Goal: Check status: Check status

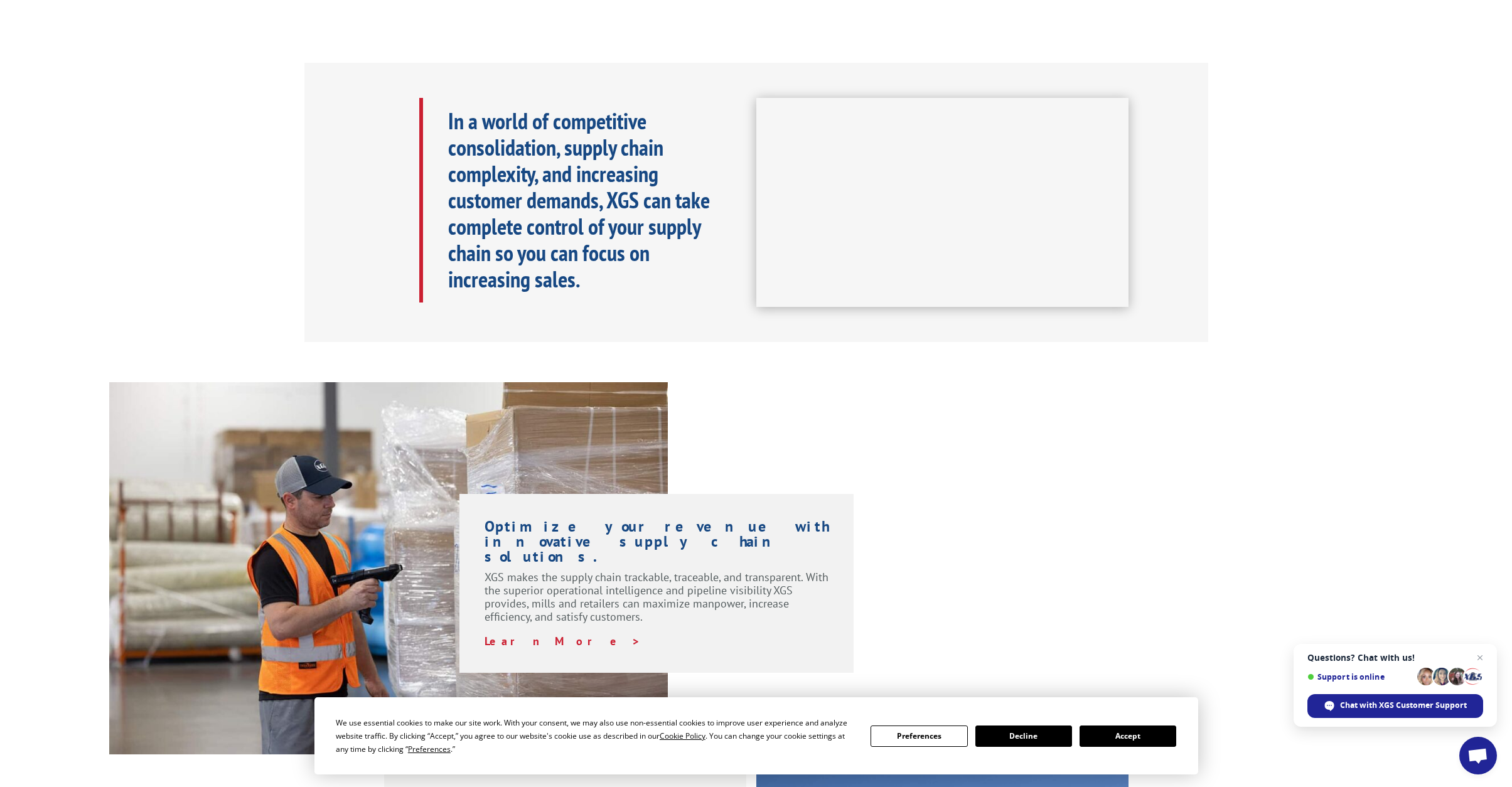
scroll to position [565, 0]
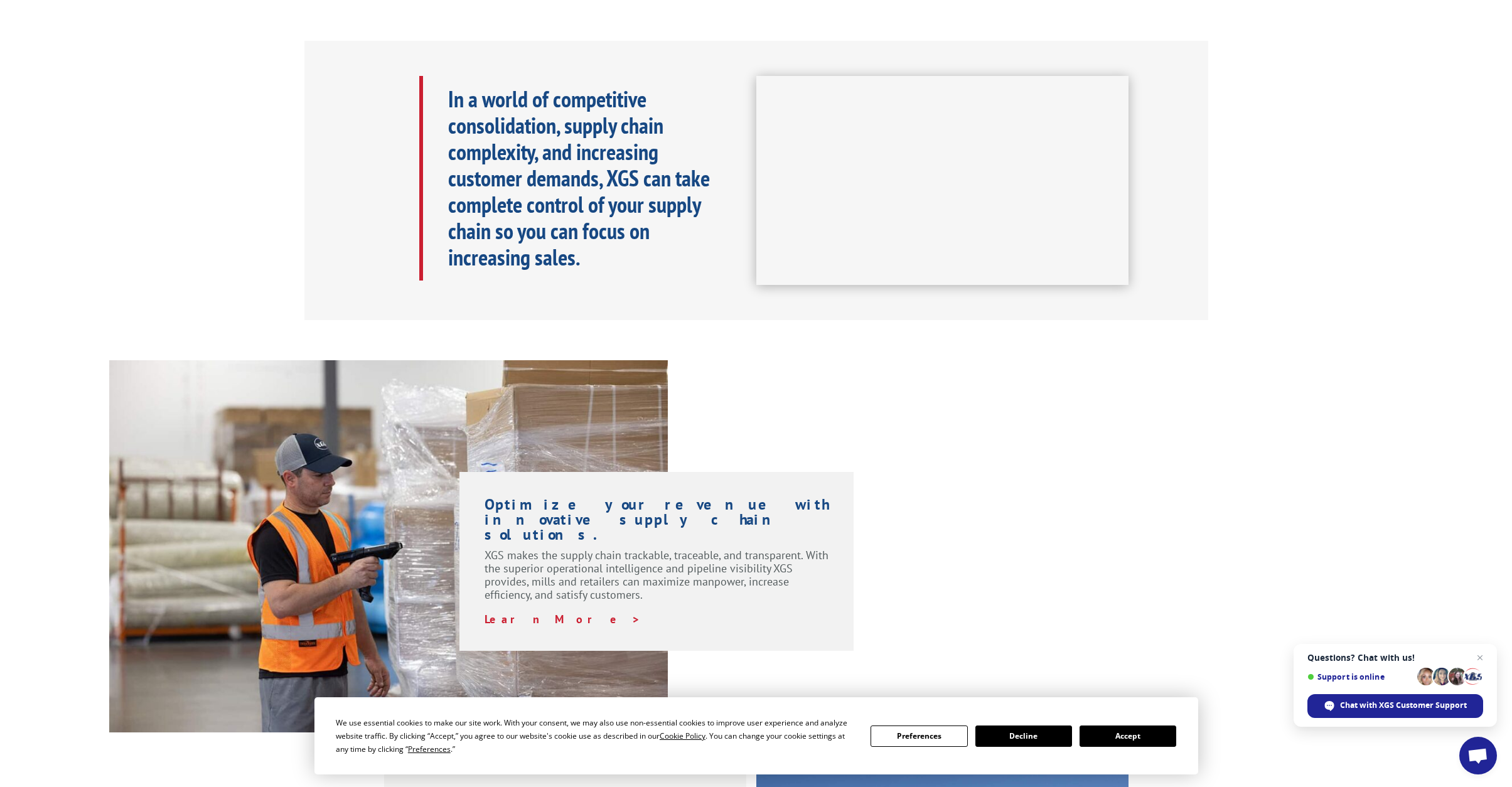
click at [1129, 733] on button "Accept" at bounding box center [1128, 736] width 96 height 21
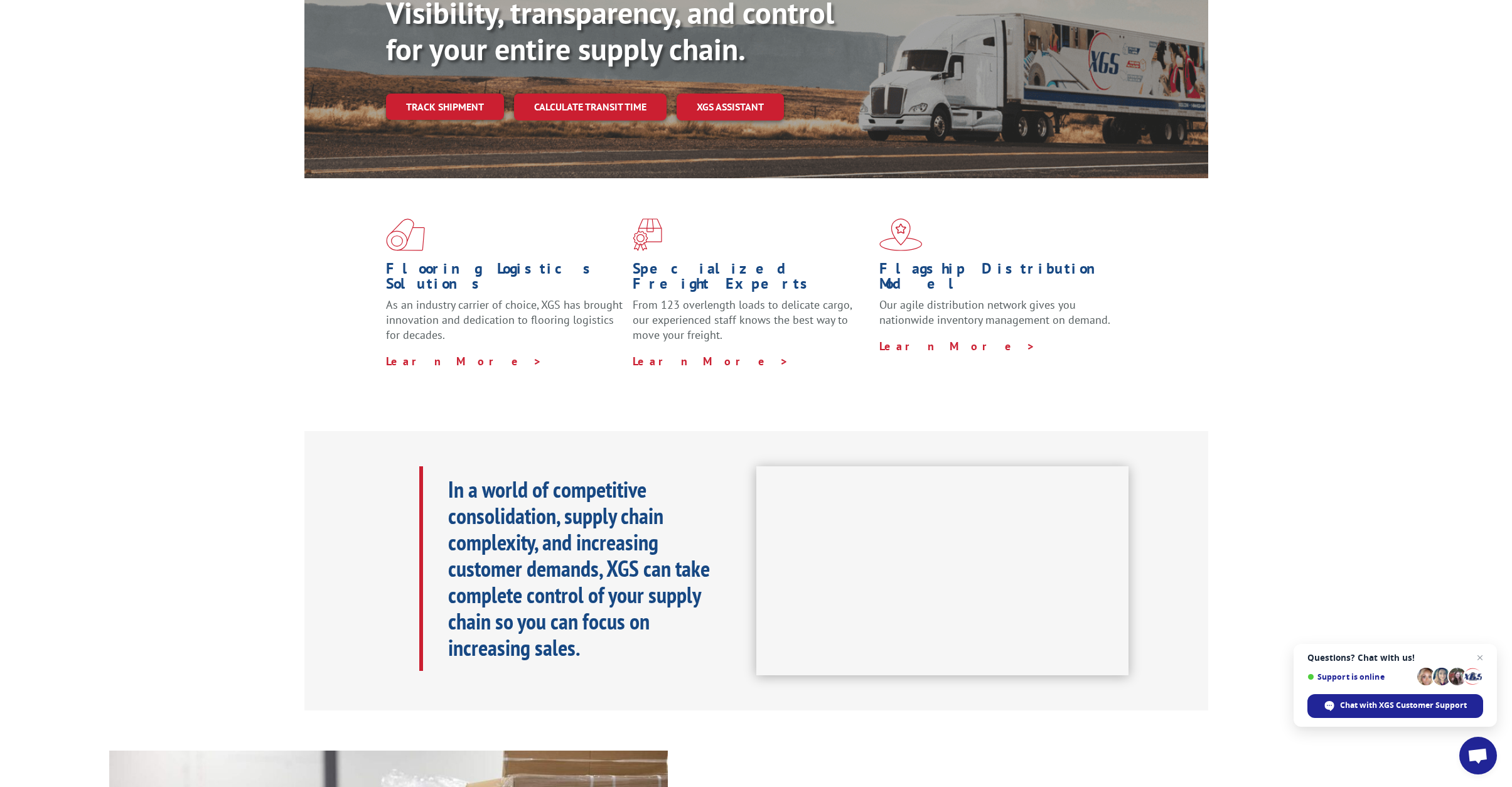
scroll to position [0, 0]
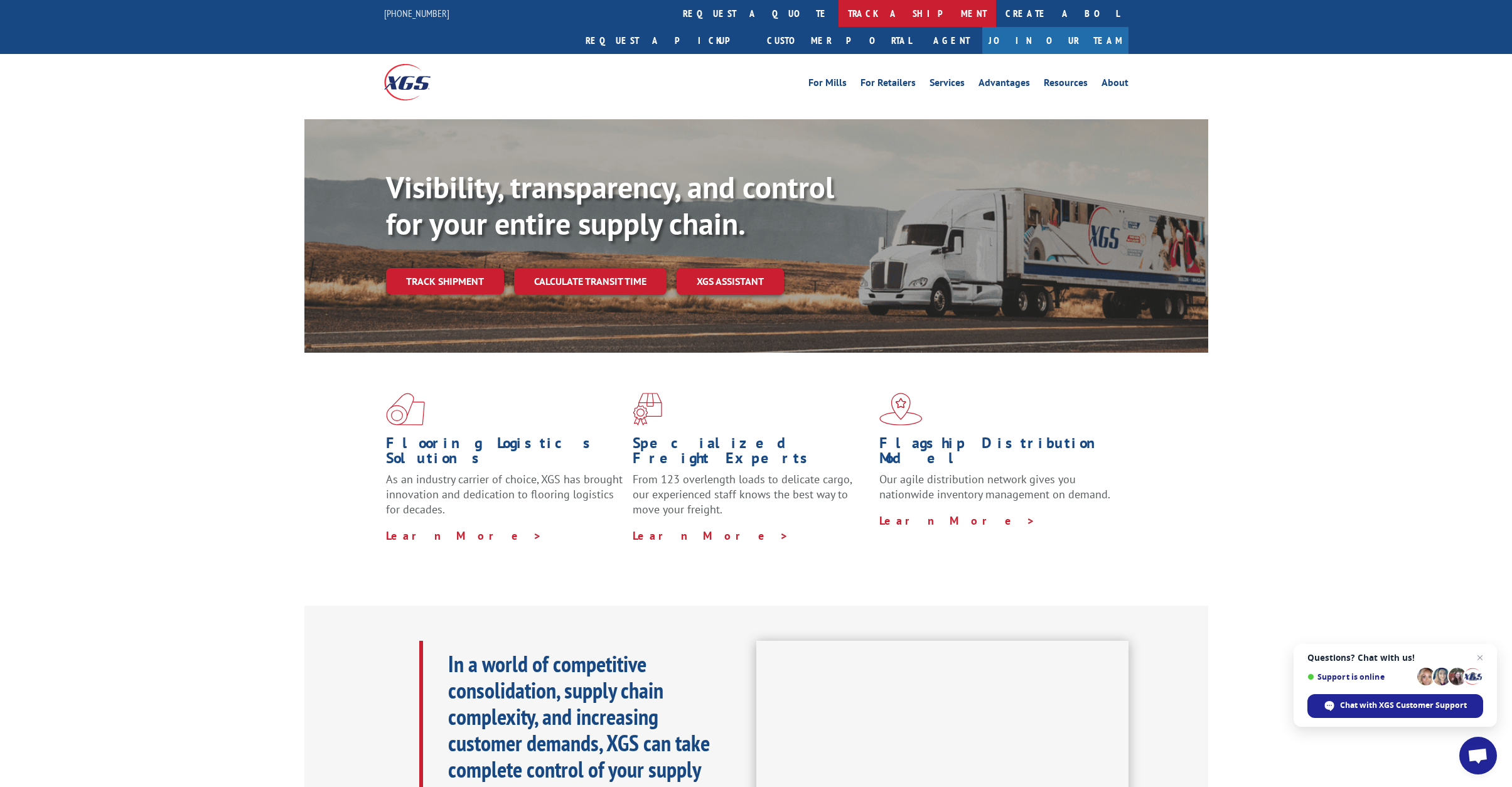
click at [839, 16] on link "track a shipment" at bounding box center [917, 13] width 158 height 27
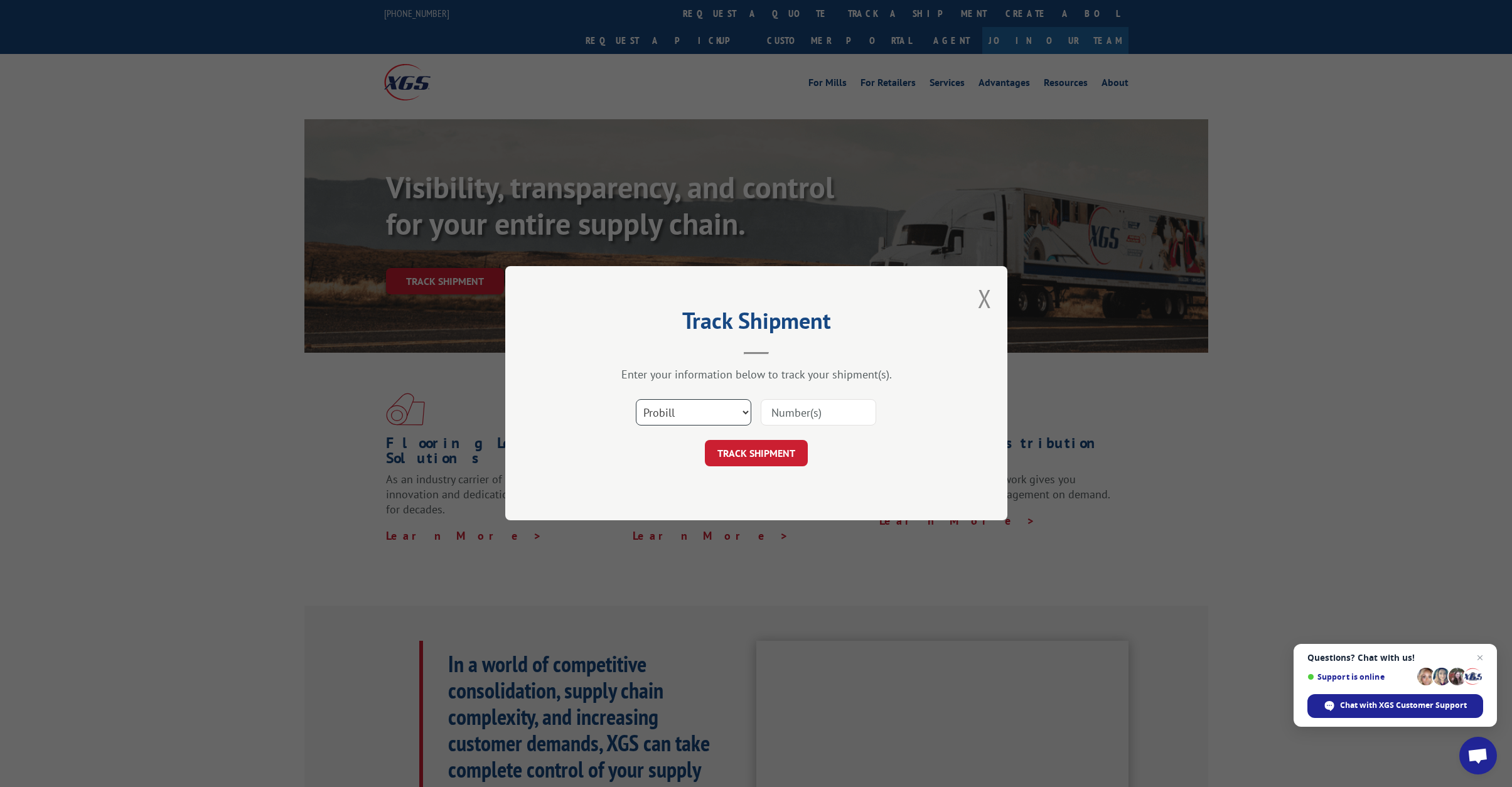
click at [747, 415] on select "Select category... Probill BOL PO" at bounding box center [693, 413] width 116 height 27
click at [690, 510] on div "Track Shipment Enter your information below to track your shipment(s). Select c…" at bounding box center [756, 394] width 502 height 254
click at [804, 418] on input at bounding box center [818, 413] width 116 height 27
type input "2555323"
click at [764, 452] on button "TRACK SHIPMENT" at bounding box center [756, 453] width 103 height 27
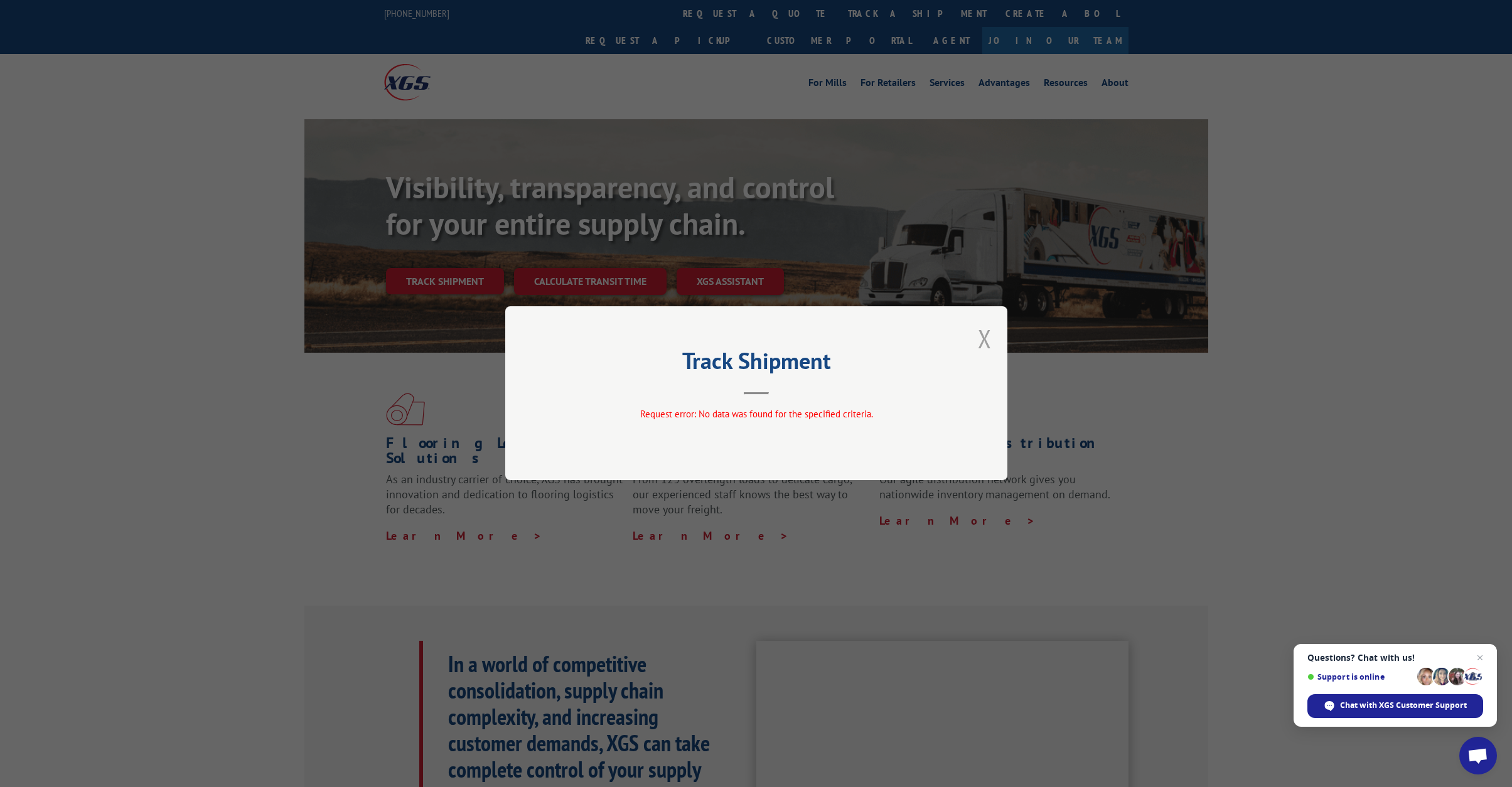
click at [985, 334] on button "Close modal" at bounding box center [984, 338] width 14 height 33
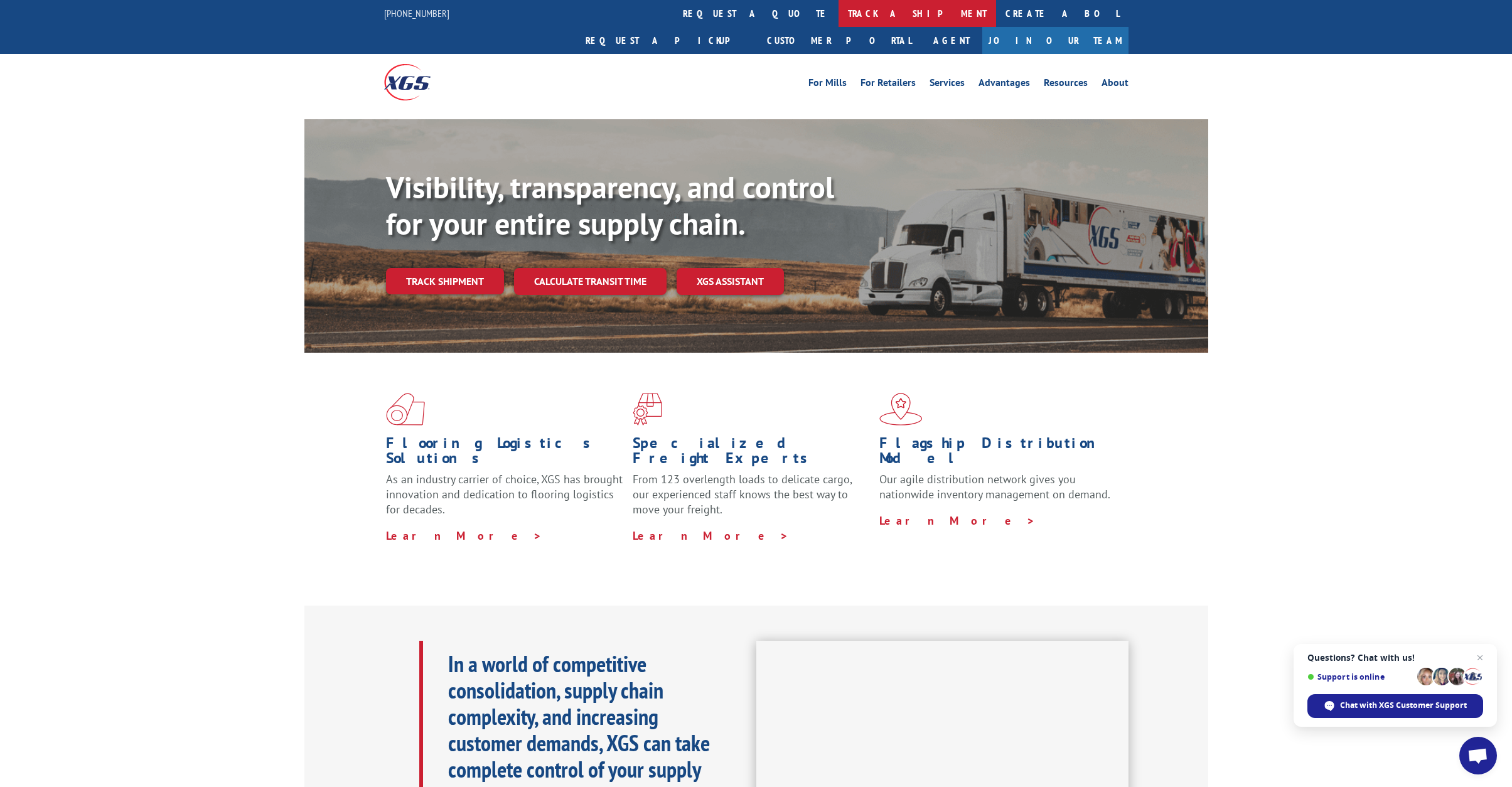
click at [839, 18] on link "track a shipment" at bounding box center [917, 13] width 158 height 27
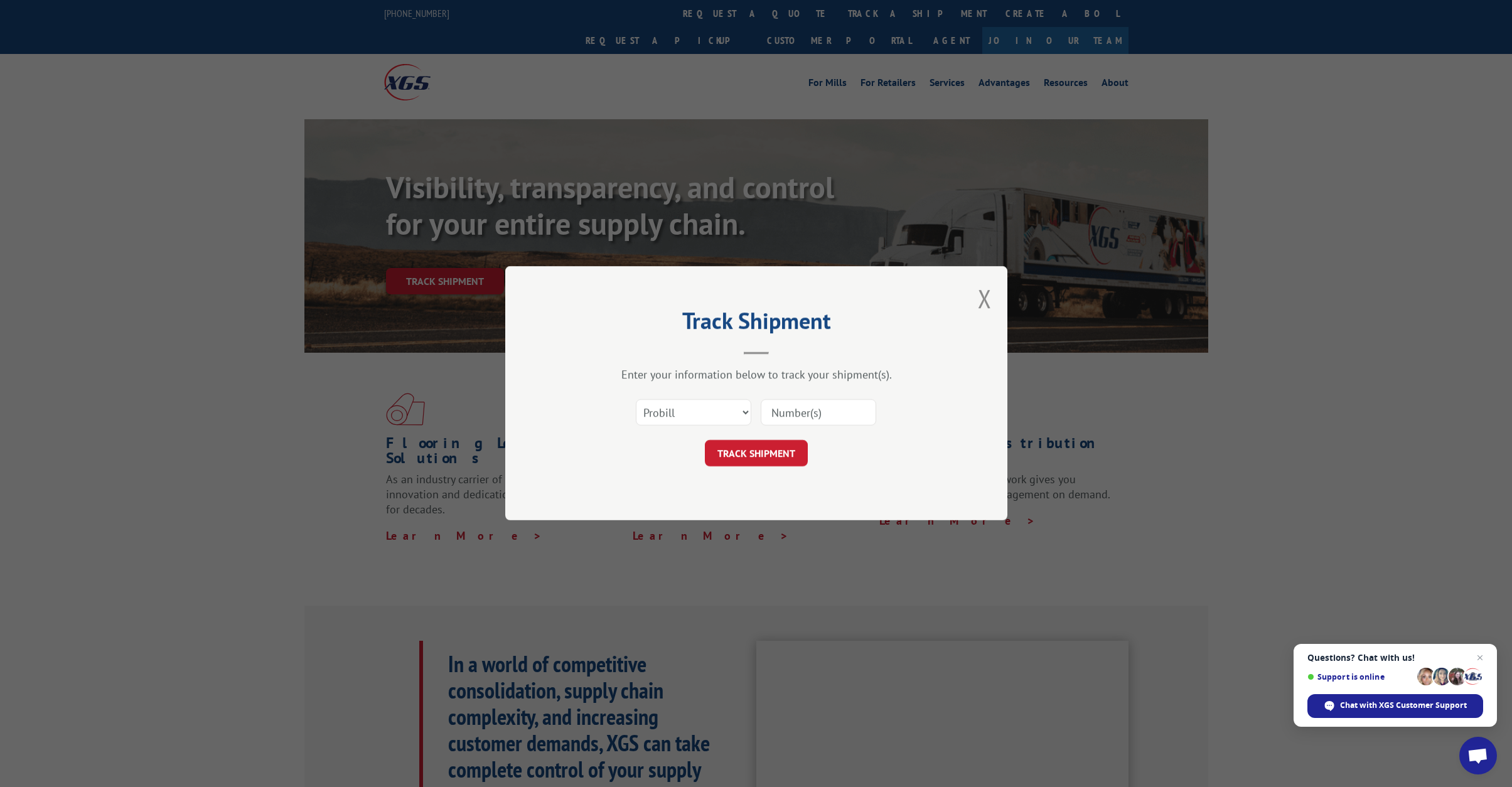
click at [815, 415] on input at bounding box center [818, 413] width 116 height 27
type input "2555323"
click at [773, 453] on button "TRACK SHIPMENT" at bounding box center [756, 453] width 103 height 27
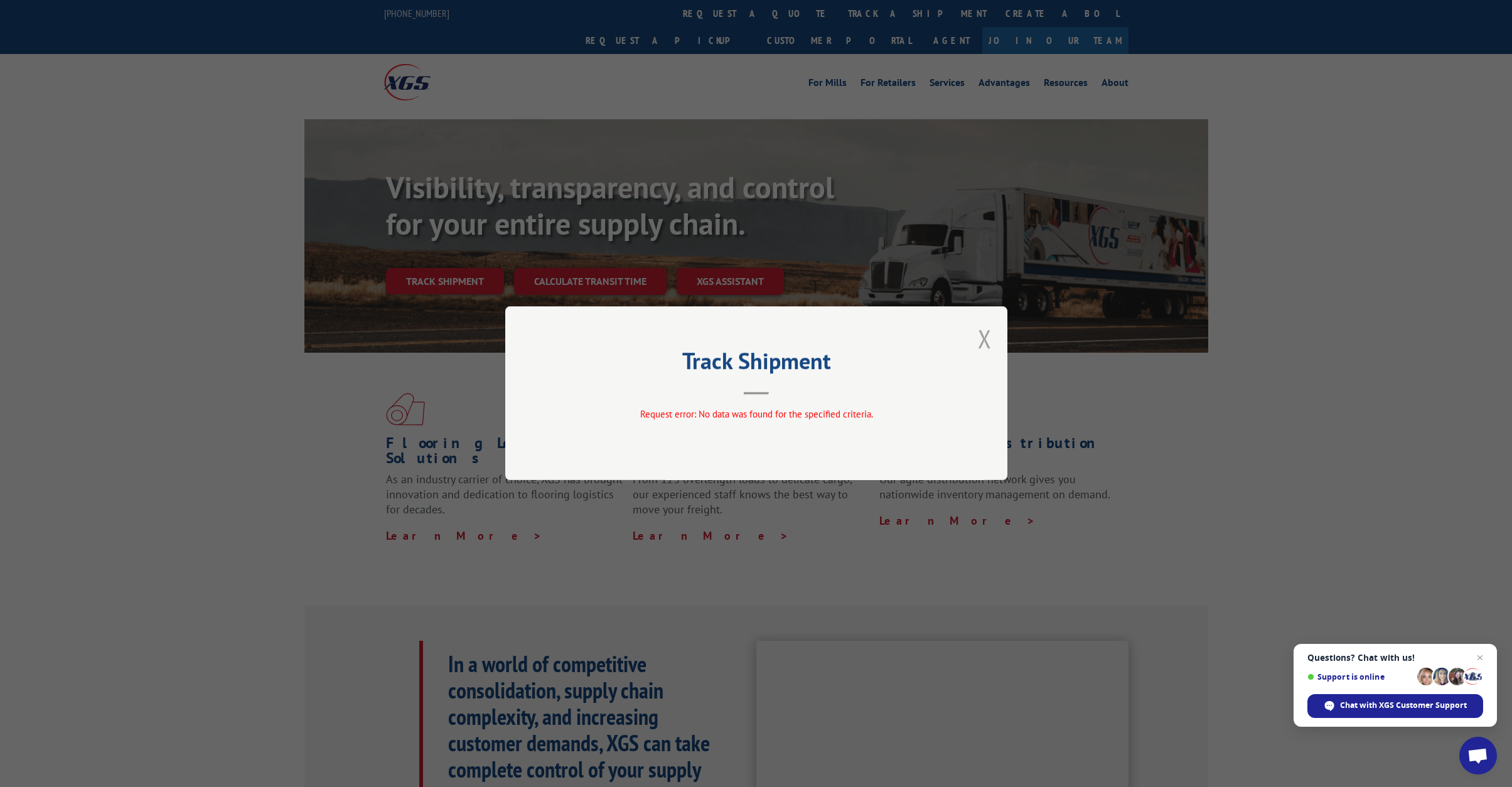
click at [982, 342] on button "Close modal" at bounding box center [984, 338] width 14 height 33
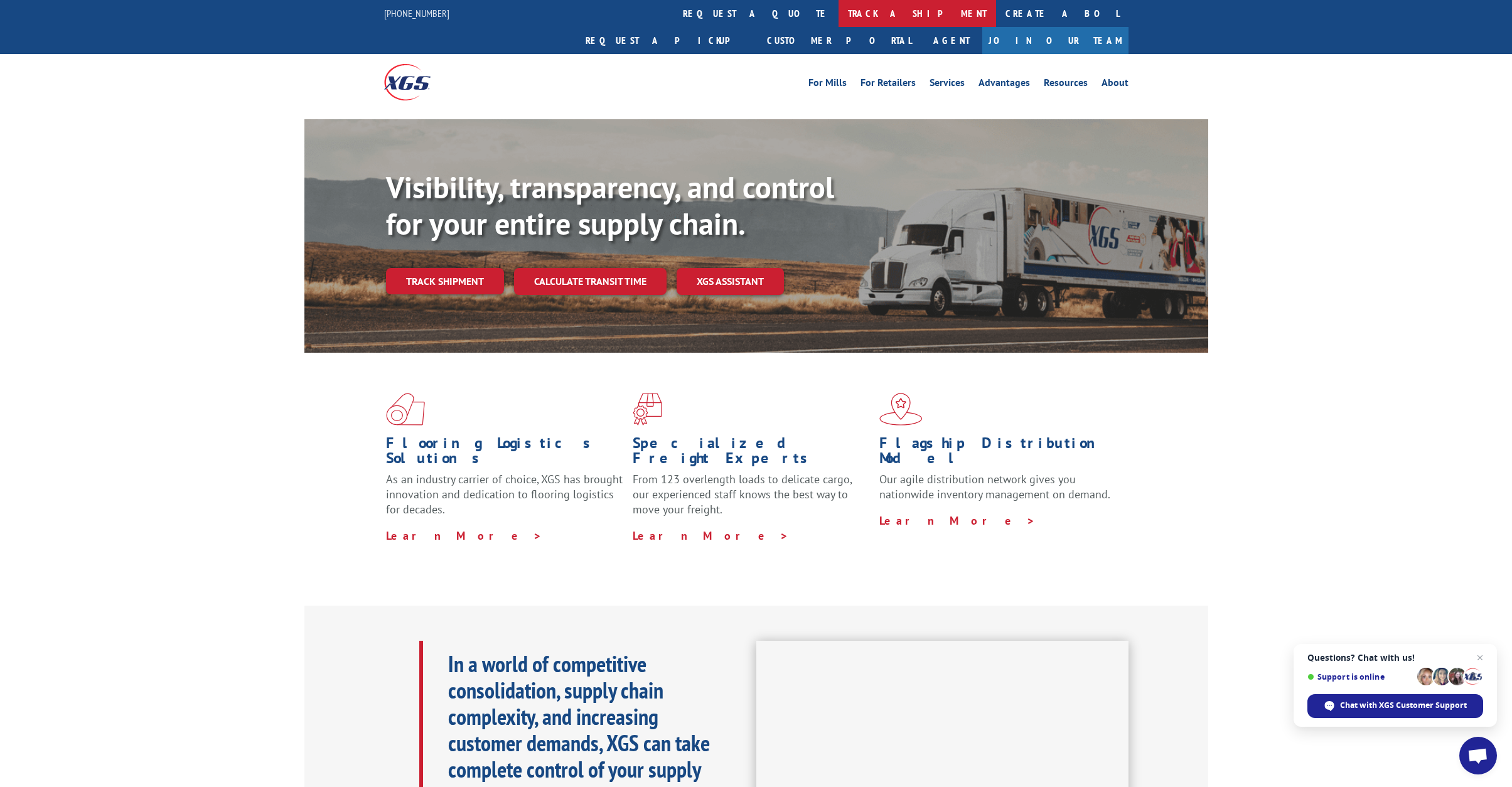
click at [839, 15] on link "track a shipment" at bounding box center [917, 13] width 158 height 27
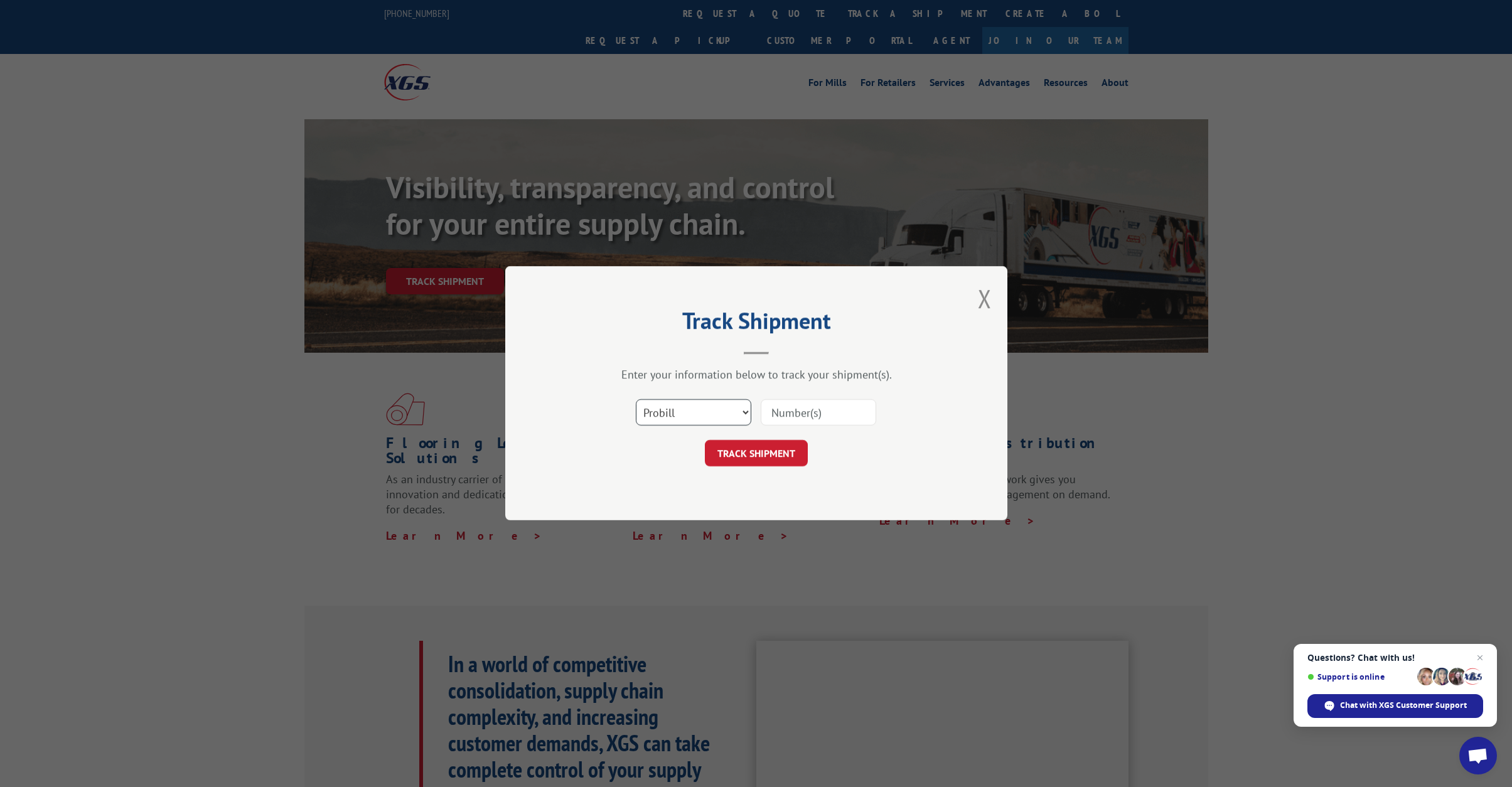
click at [736, 413] on select "Select category... Probill BOL PO" at bounding box center [693, 413] width 116 height 27
select select "bol"
click at [635, 400] on select "Select category... Probill BOL PO" at bounding box center [693, 413] width 116 height 27
click at [818, 415] on input at bounding box center [818, 413] width 116 height 27
type input "2555323"
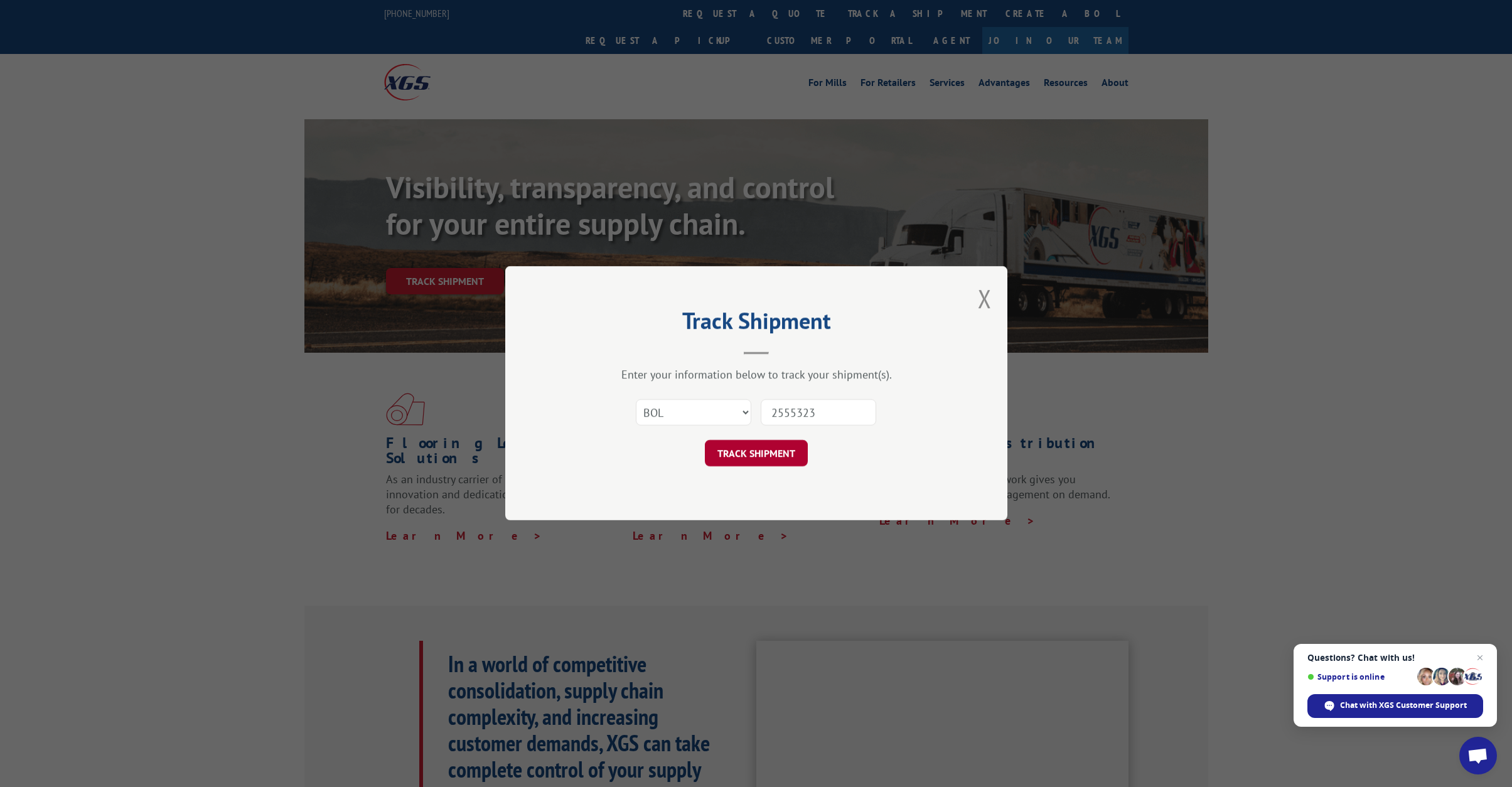
click at [769, 459] on button "TRACK SHIPMENT" at bounding box center [756, 453] width 103 height 27
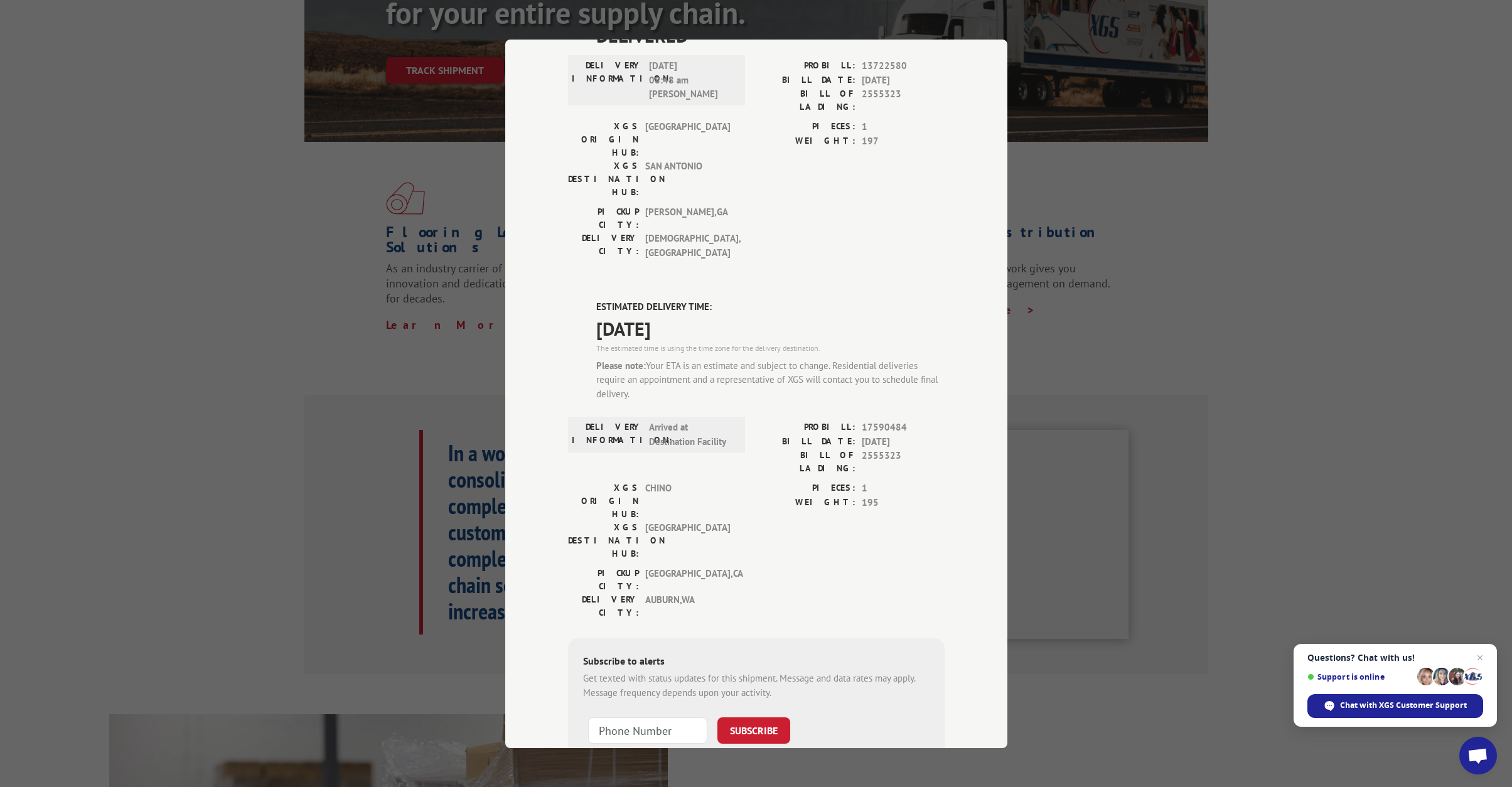
scroll to position [189, 0]
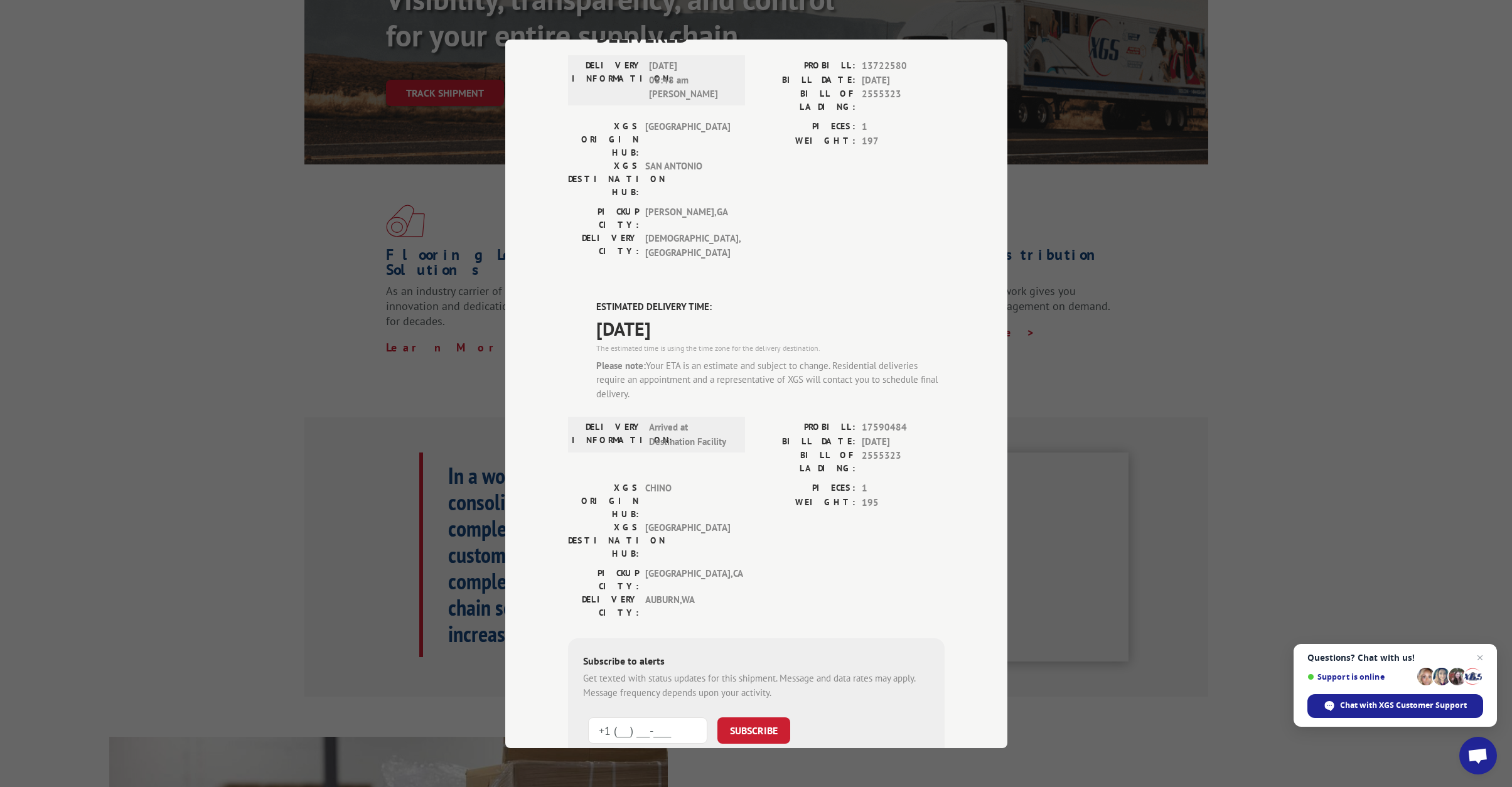
click at [639, 717] on input "+1 (___) ___-____" at bounding box center [648, 730] width 119 height 27
type input "[PHONE_NUMBER]"
click at [772, 717] on button "SUBSCRIBE" at bounding box center [754, 730] width 73 height 27
